Goal: Transaction & Acquisition: Purchase product/service

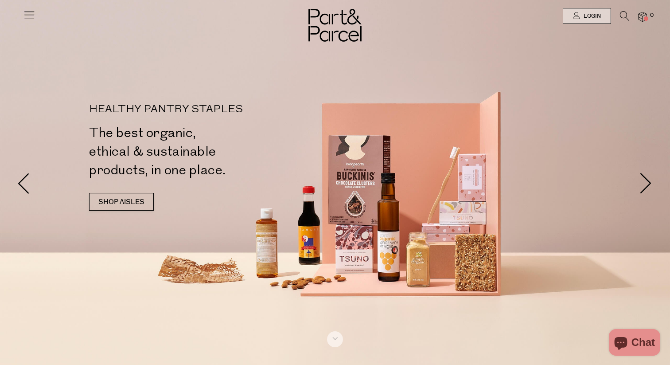
click at [623, 14] on icon at bounding box center [624, 16] width 9 height 10
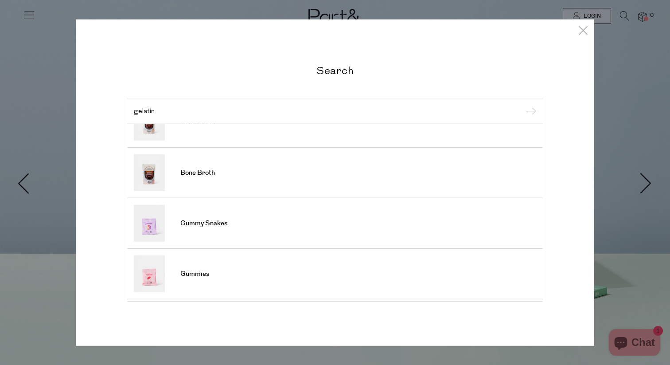
scroll to position [78, 0]
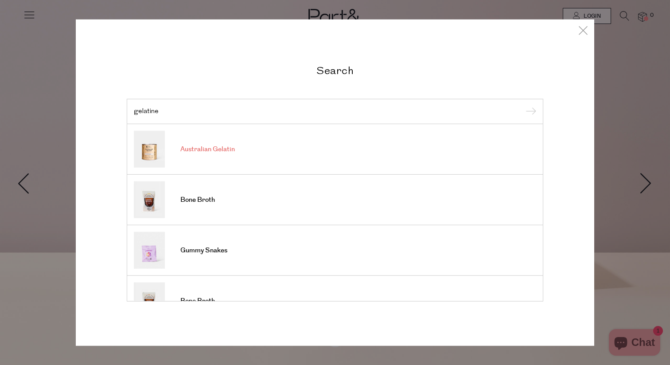
type input "gelatine"
click at [205, 150] on span "Australian Gelatin" at bounding box center [207, 149] width 55 height 9
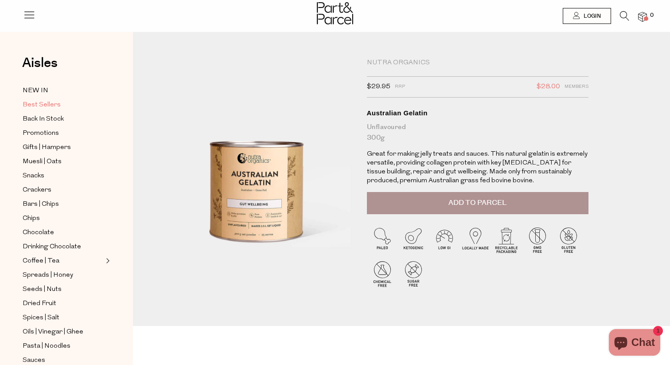
click at [44, 104] on span "Best Sellers" at bounding box center [42, 105] width 38 height 11
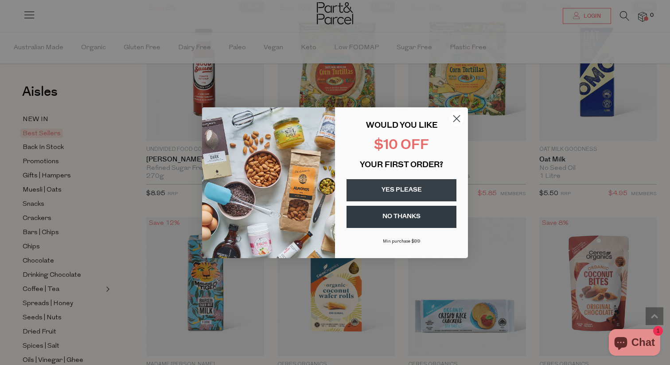
scroll to position [1630, 0]
click at [457, 117] on circle "Close dialog" at bounding box center [456, 118] width 15 height 15
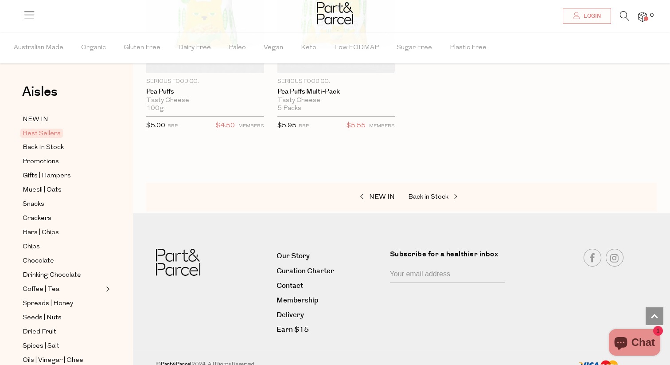
scroll to position [2351, 0]
